Goal: Task Accomplishment & Management: Manage account settings

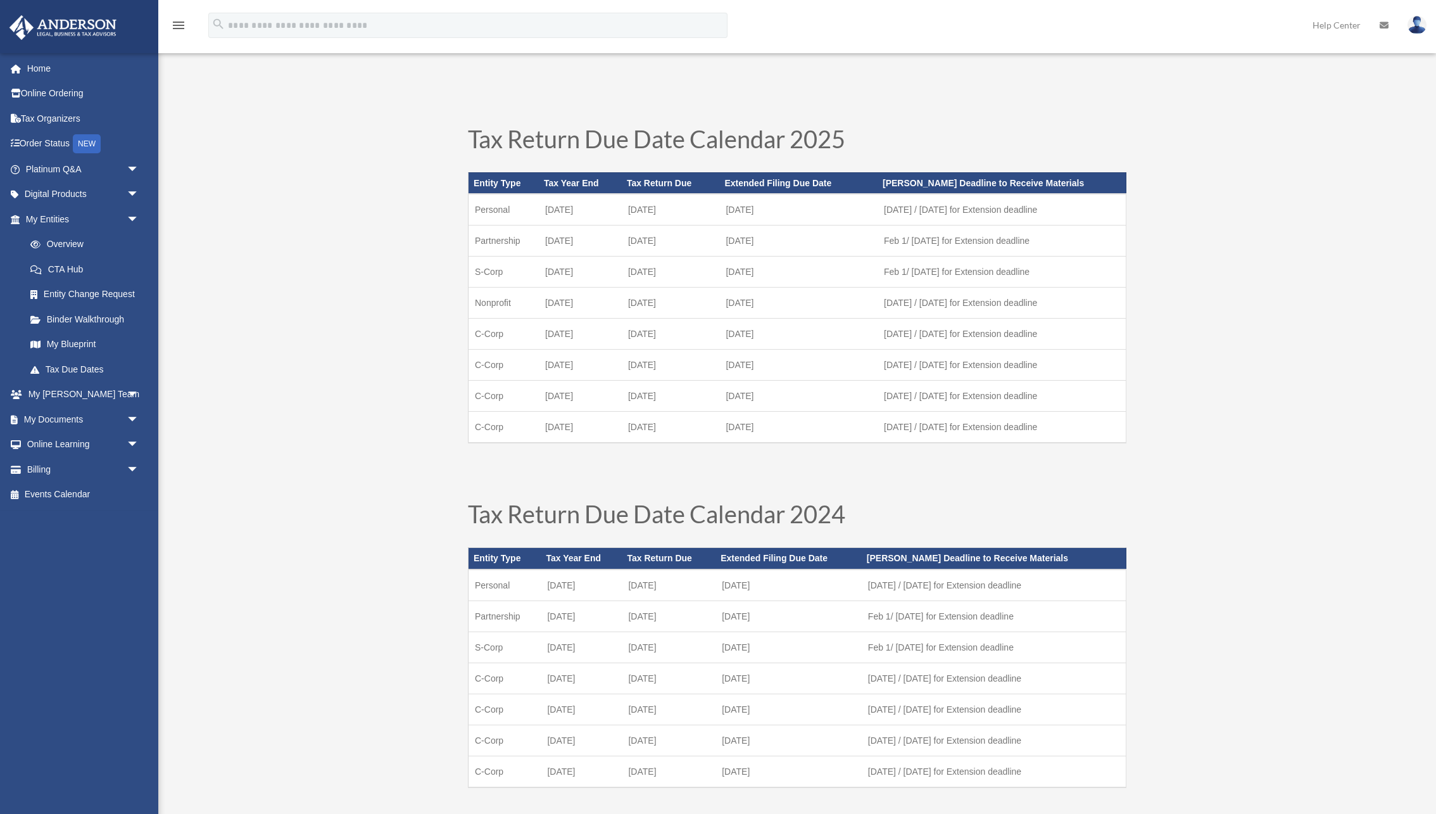
click at [619, 30] on img at bounding box center [1416, 25] width 19 height 18
click at [619, 63] on link "[PERSON_NAME][EMAIL_ADDRESS][DOMAIN_NAME]" at bounding box center [1358, 71] width 136 height 51
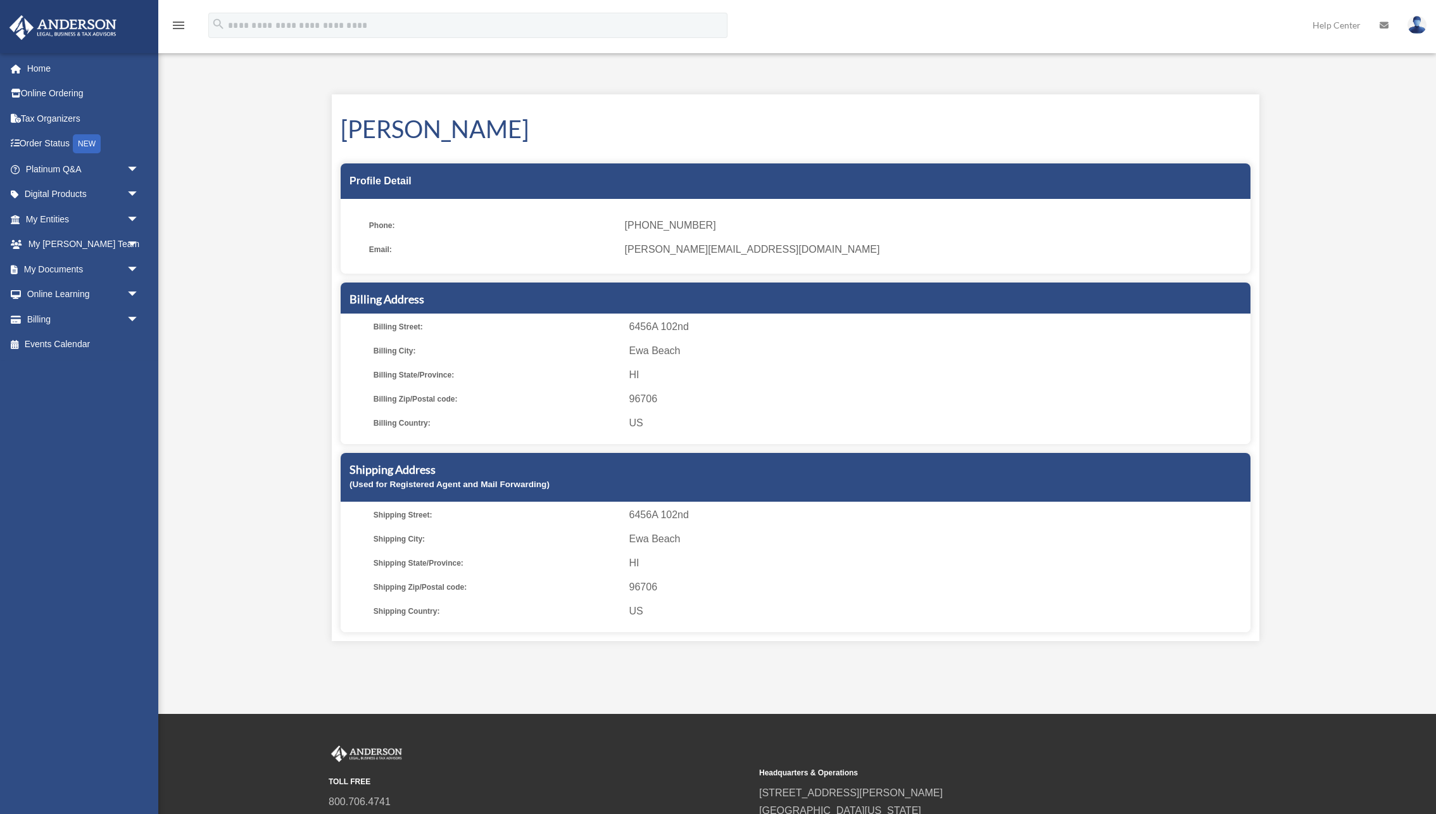
click at [1417, 32] on img at bounding box center [1416, 25] width 19 height 18
click at [1198, 108] on link "Logout" at bounding box center [1227, 110] width 127 height 26
